Goal: Navigation & Orientation: Find specific page/section

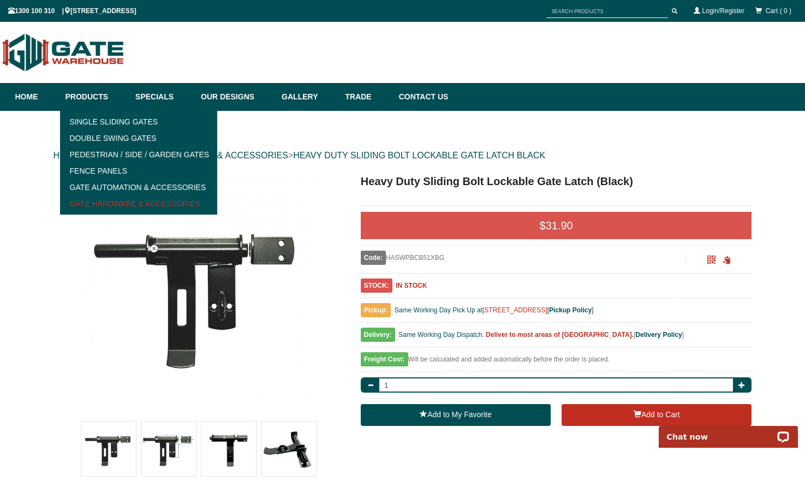
click at [113, 203] on link "Gate Hardware & Accessories" at bounding box center [138, 203] width 151 height 16
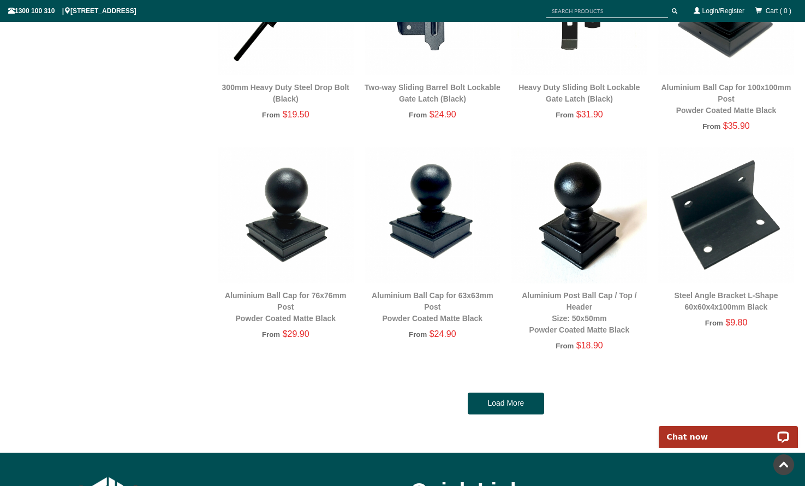
scroll to position [1929, 0]
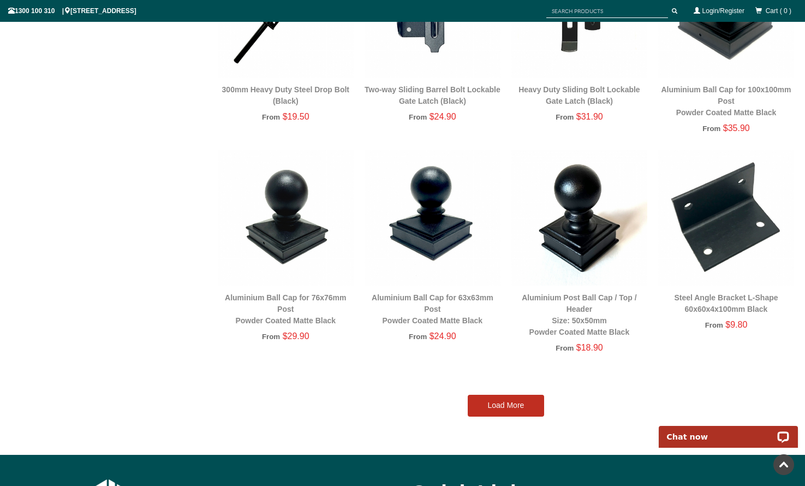
click at [513, 397] on link "Load More" at bounding box center [506, 406] width 76 height 22
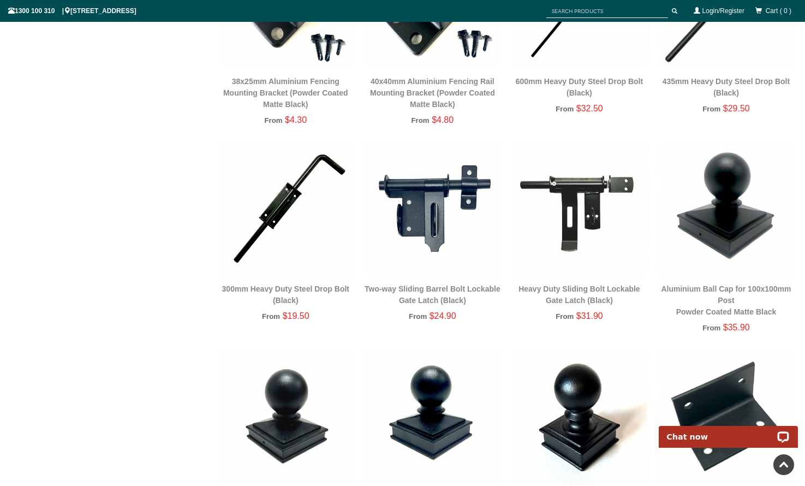
scroll to position [1734, 0]
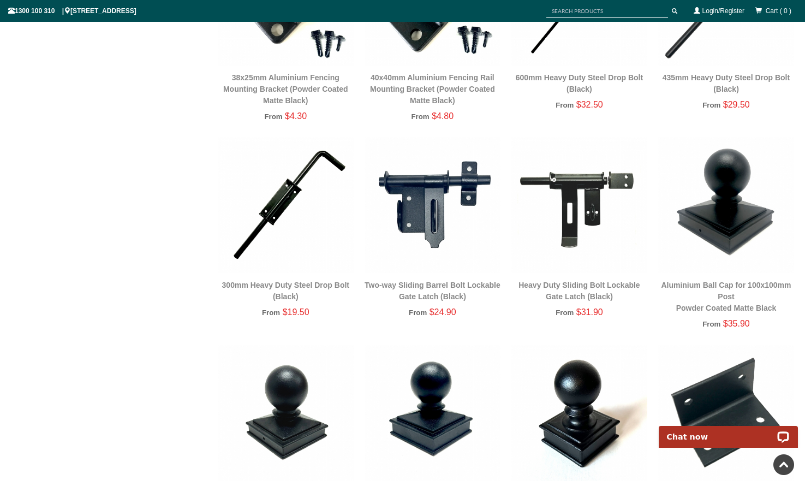
click at [429, 212] on img at bounding box center [433, 205] width 136 height 136
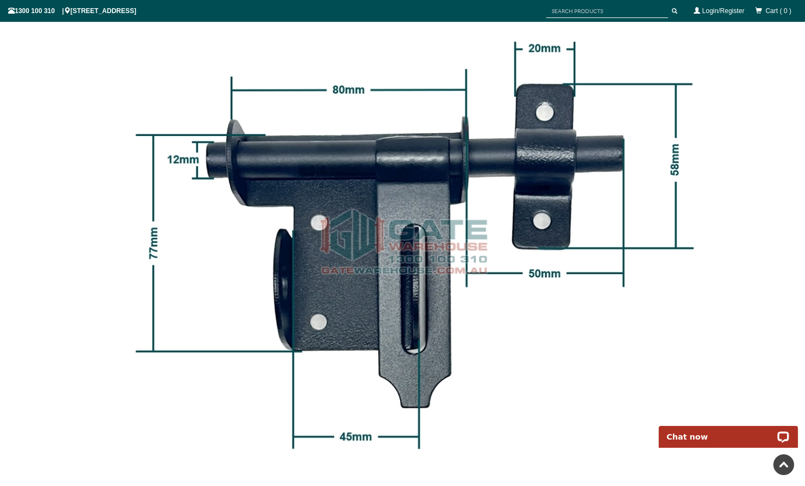
scroll to position [744, 0]
